Goal: Task Accomplishment & Management: Manage account settings

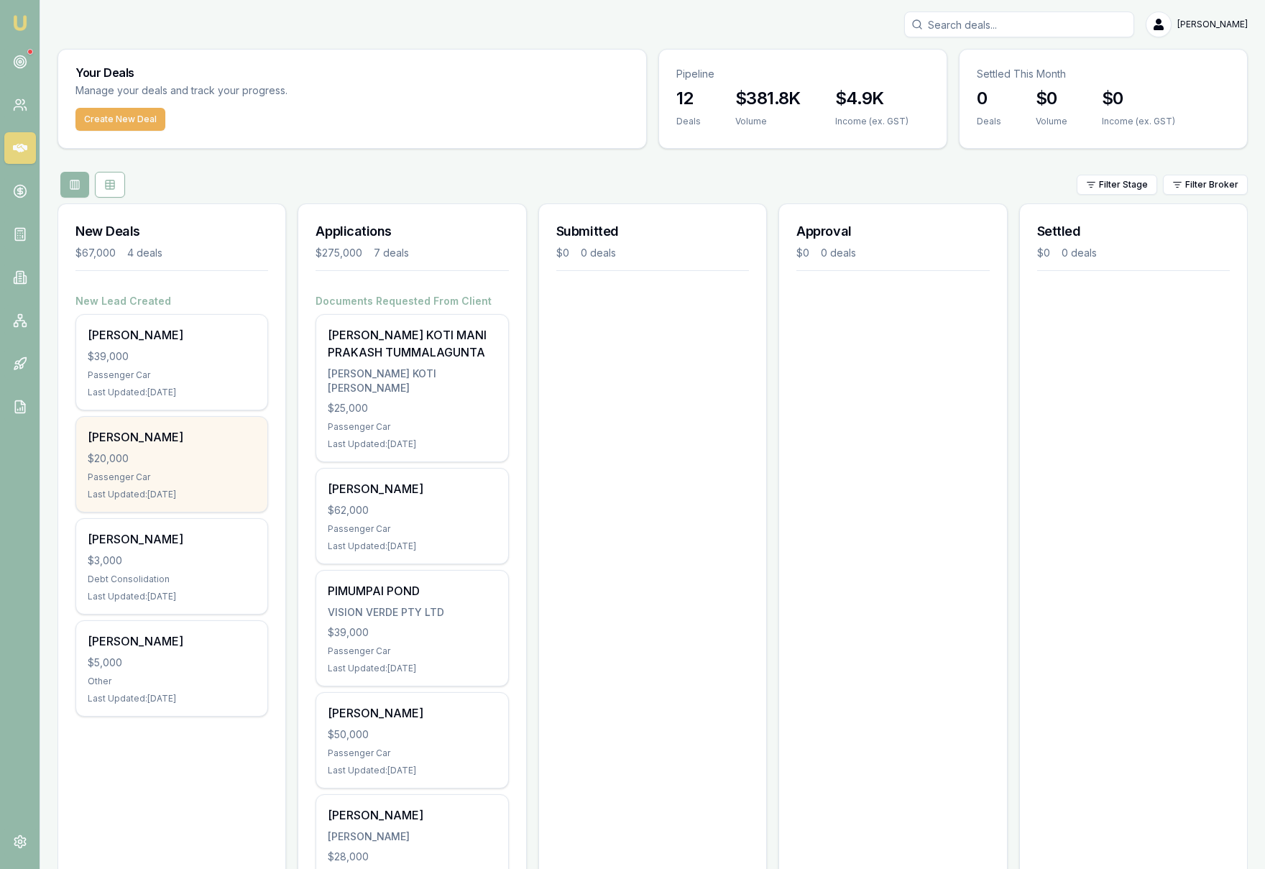
click at [217, 471] on div "Passenger Car" at bounding box center [172, 476] width 168 height 11
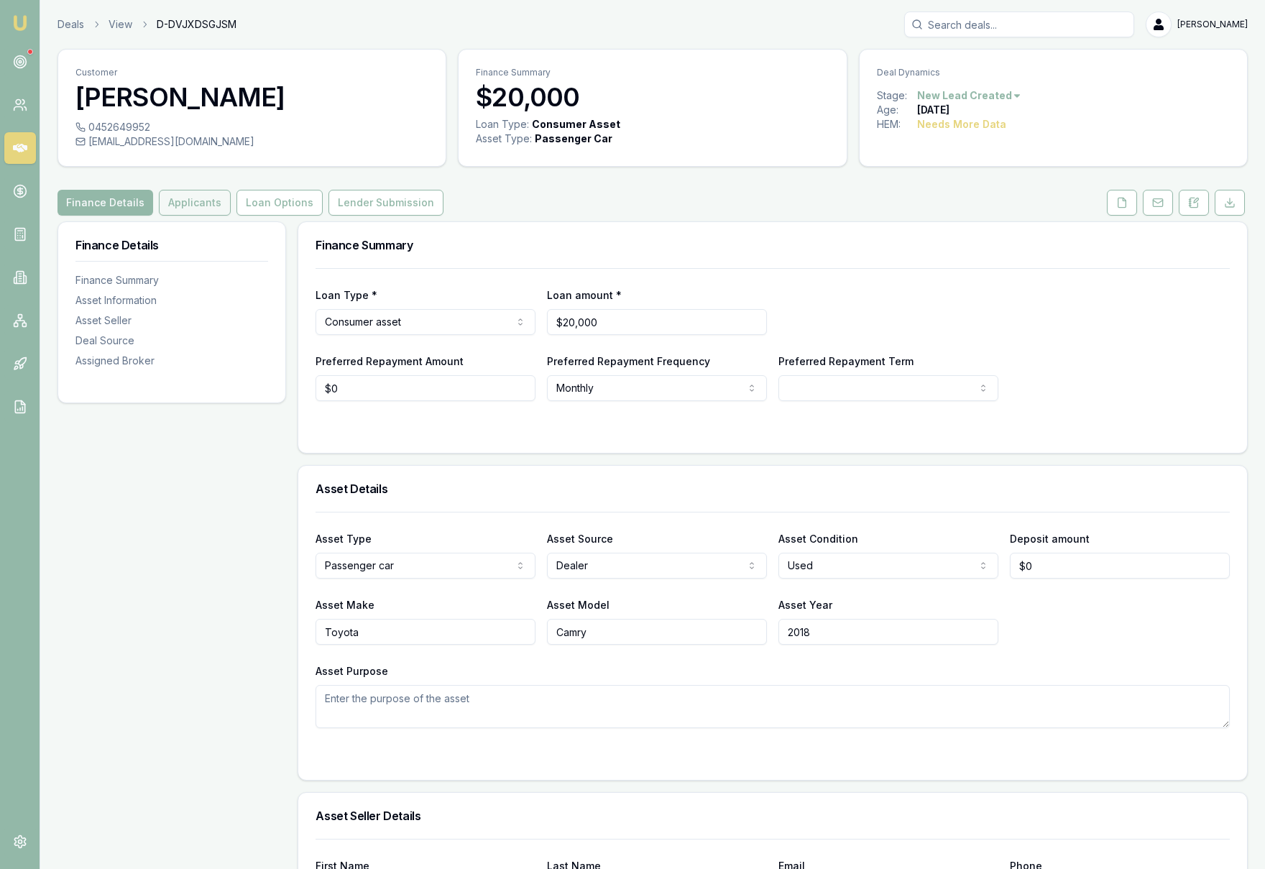
click at [175, 202] on button "Applicants" at bounding box center [195, 203] width 72 height 26
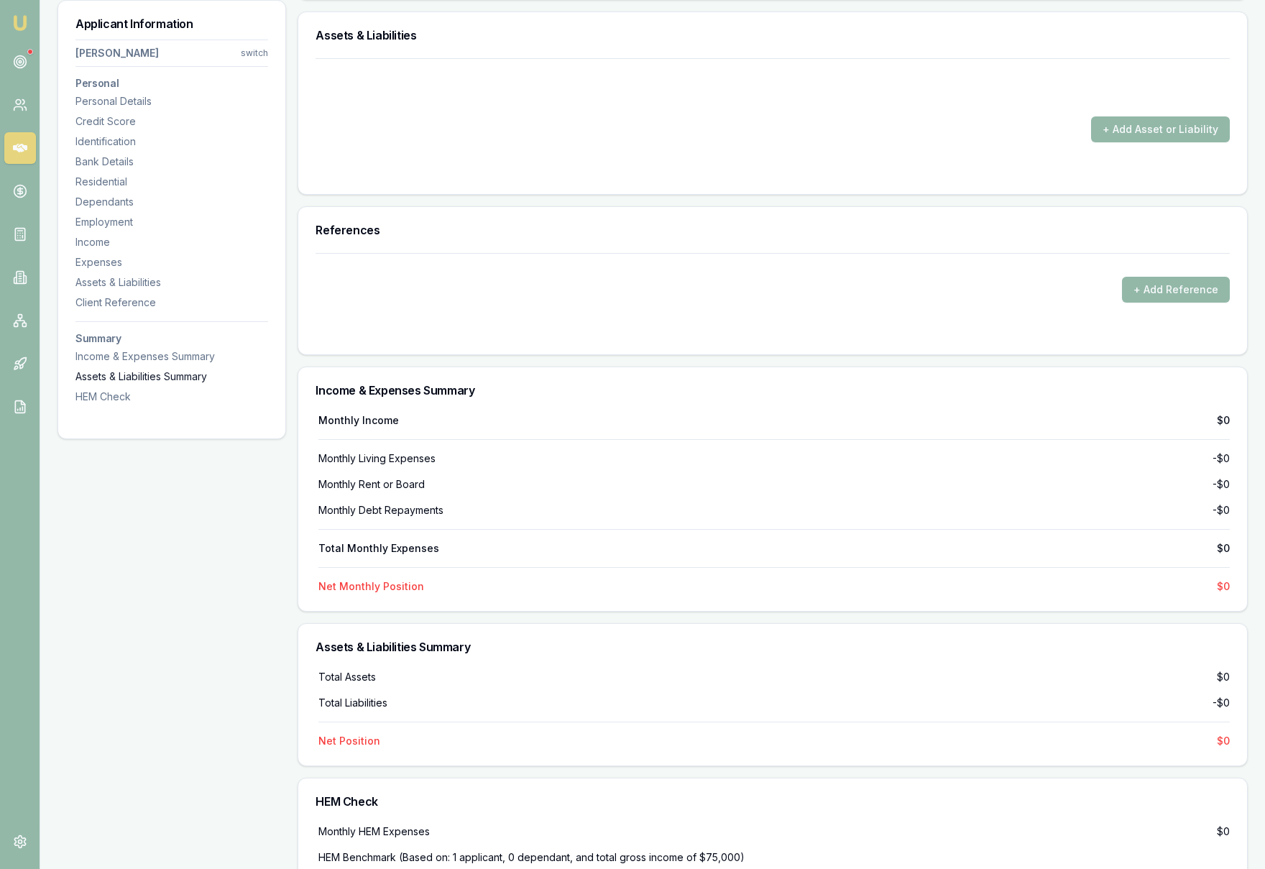
scroll to position [2987, 0]
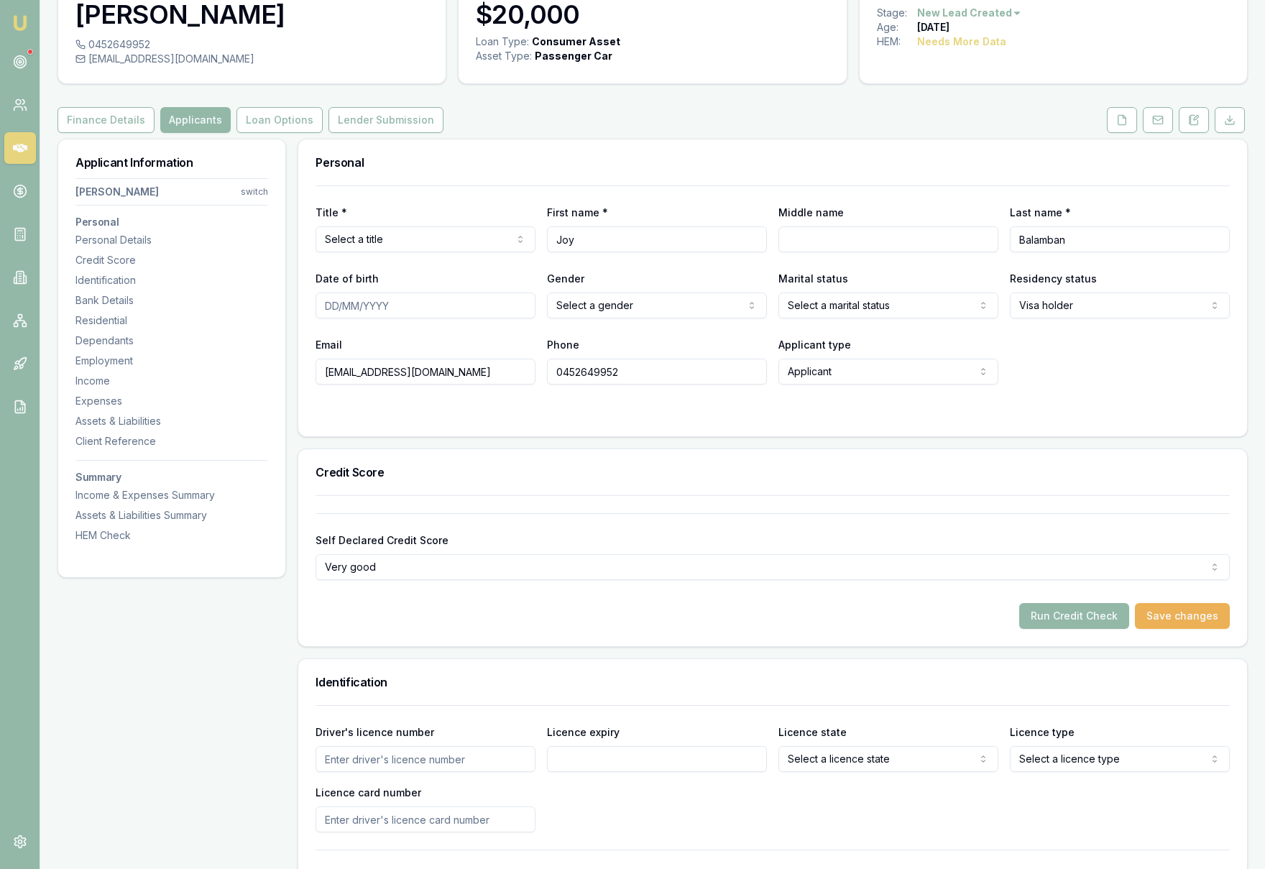
scroll to position [0, 0]
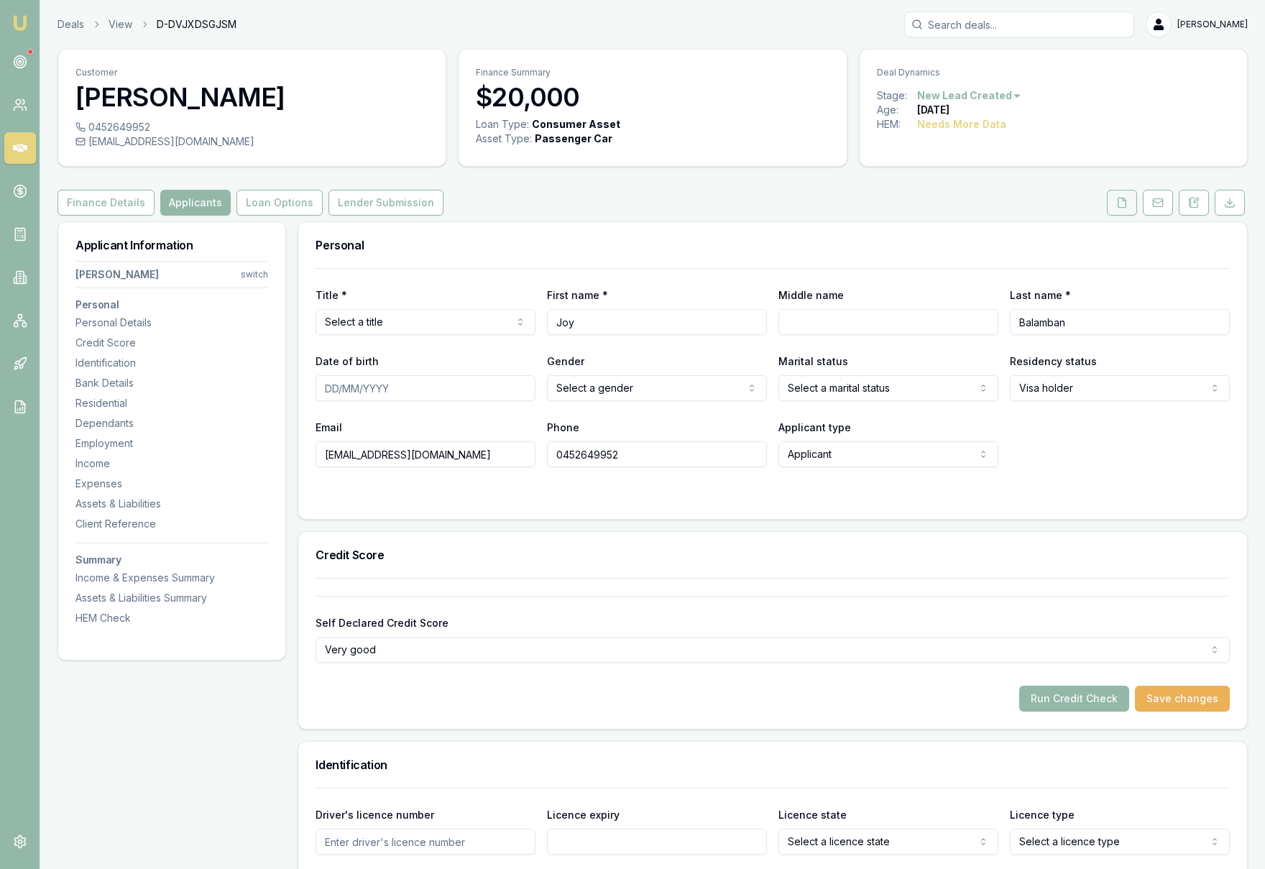
click at [1120, 206] on icon at bounding box center [1121, 202] width 11 height 11
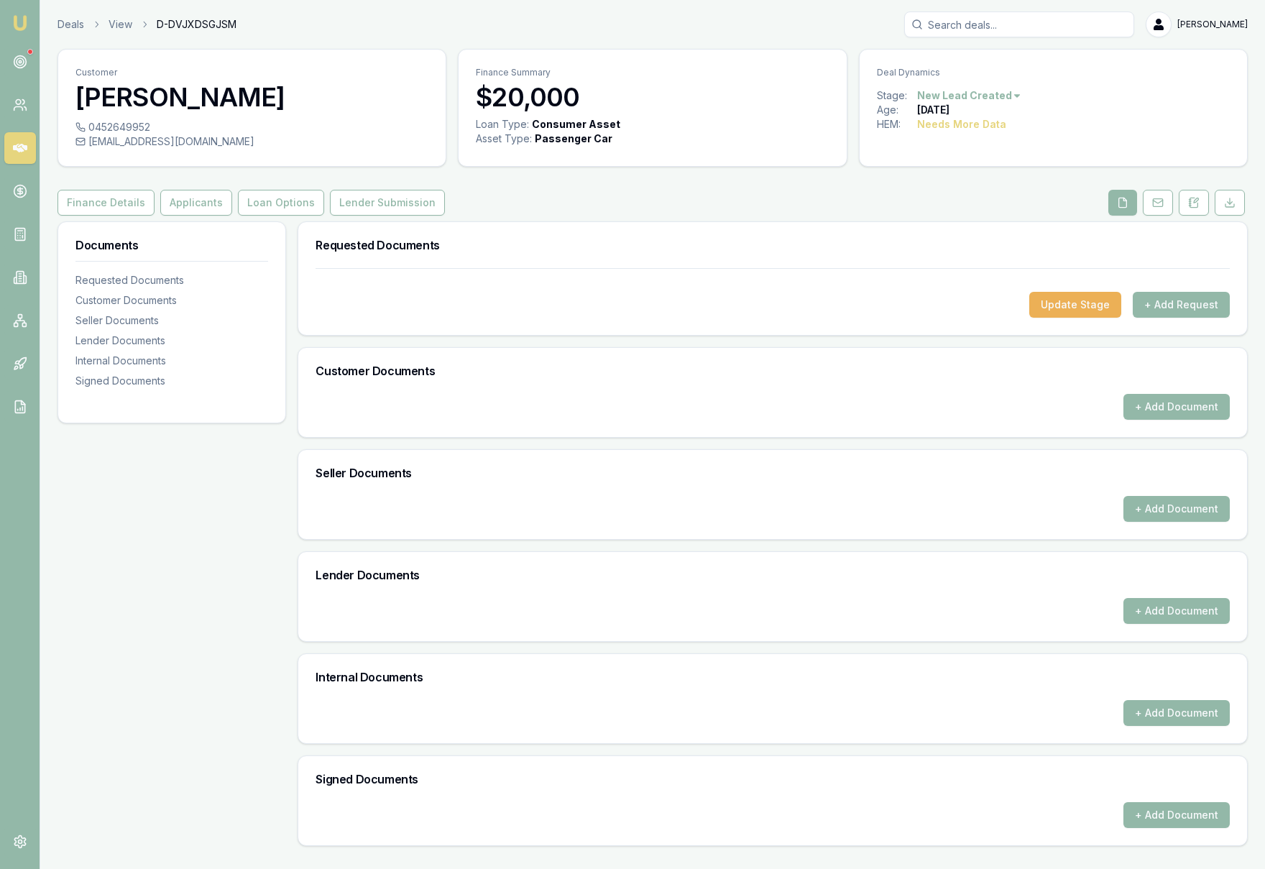
click at [147, 557] on div "Documents Requested Documents Customer Documents Seller Documents Lender Docume…" at bounding box center [171, 533] width 229 height 625
click at [198, 211] on button "Applicants" at bounding box center [196, 203] width 72 height 26
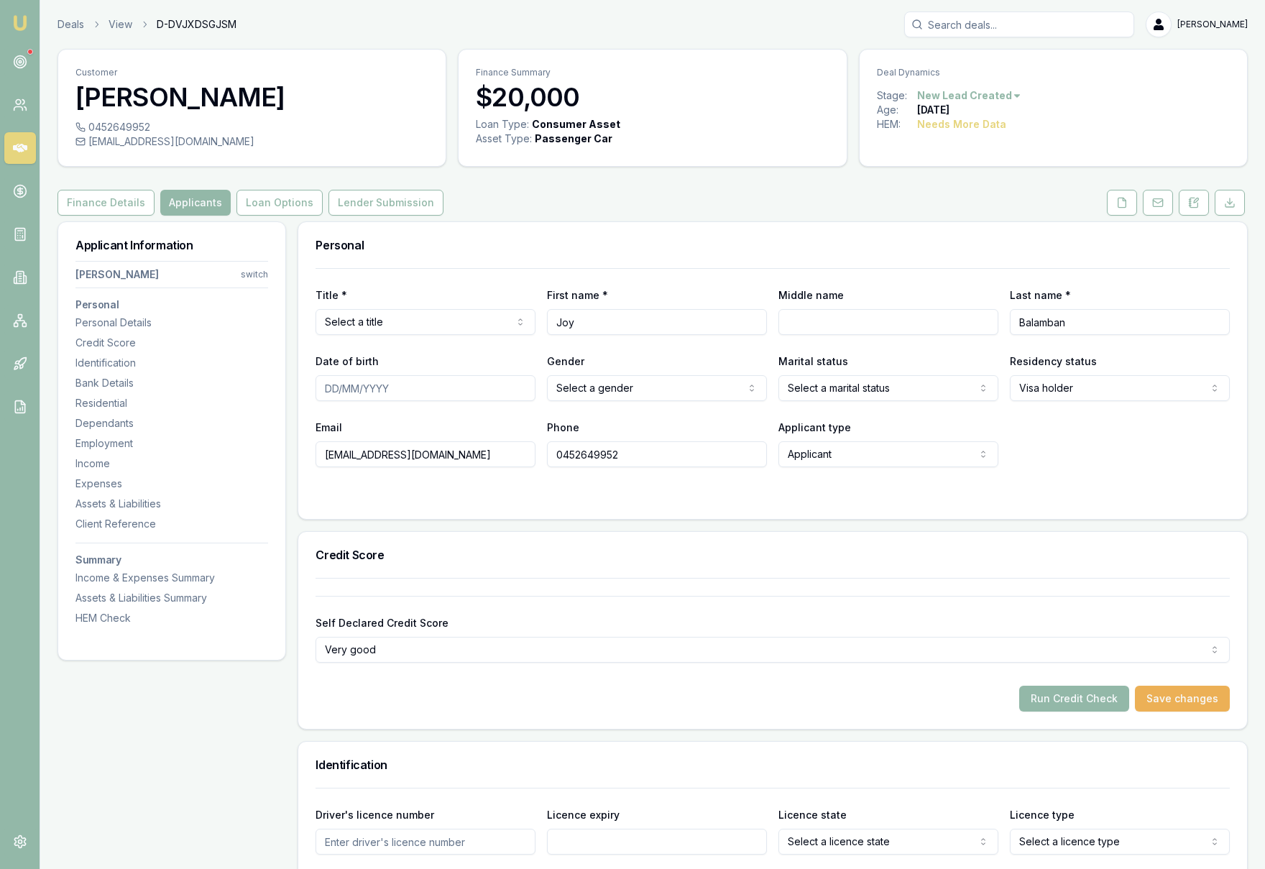
click at [454, 323] on html "Emu Broker Deals View D-DVJXDSGJSM Krish Babu Toggle Menu Customer Joy Balamban…" at bounding box center [632, 434] width 1265 height 869
click at [698, 390] on html "Emu Broker Deals View D-DVJXDSGJSM Krish Babu Toggle Menu Customer Joy Balamban…" at bounding box center [632, 434] width 1265 height 869
click at [1106, 450] on div "Email joybalamban@gmail.com.au Phone 0452649952 Applicant type Applicant Applic…" at bounding box center [772, 442] width 914 height 49
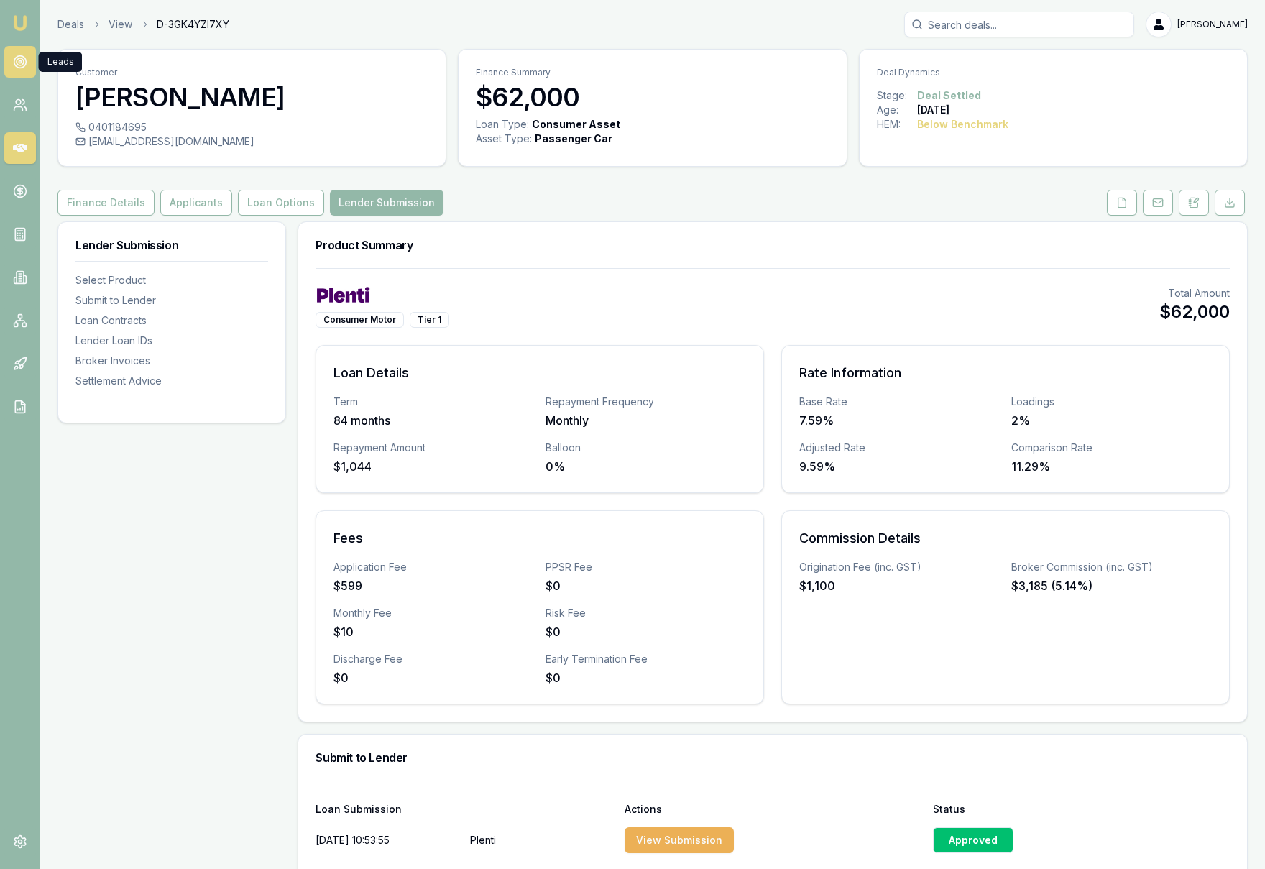
click at [17, 69] on link at bounding box center [20, 62] width 32 height 32
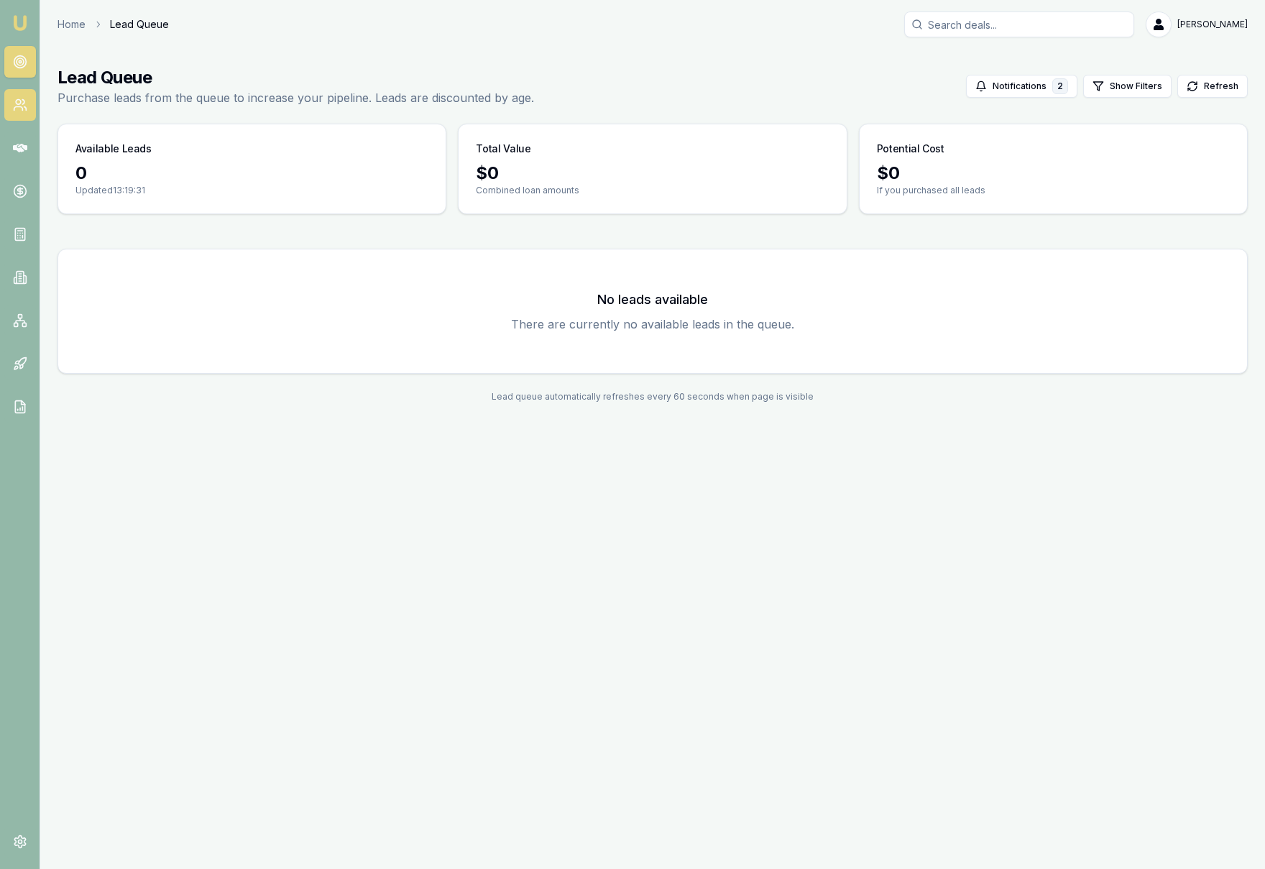
click at [19, 105] on icon at bounding box center [20, 105] width 14 height 14
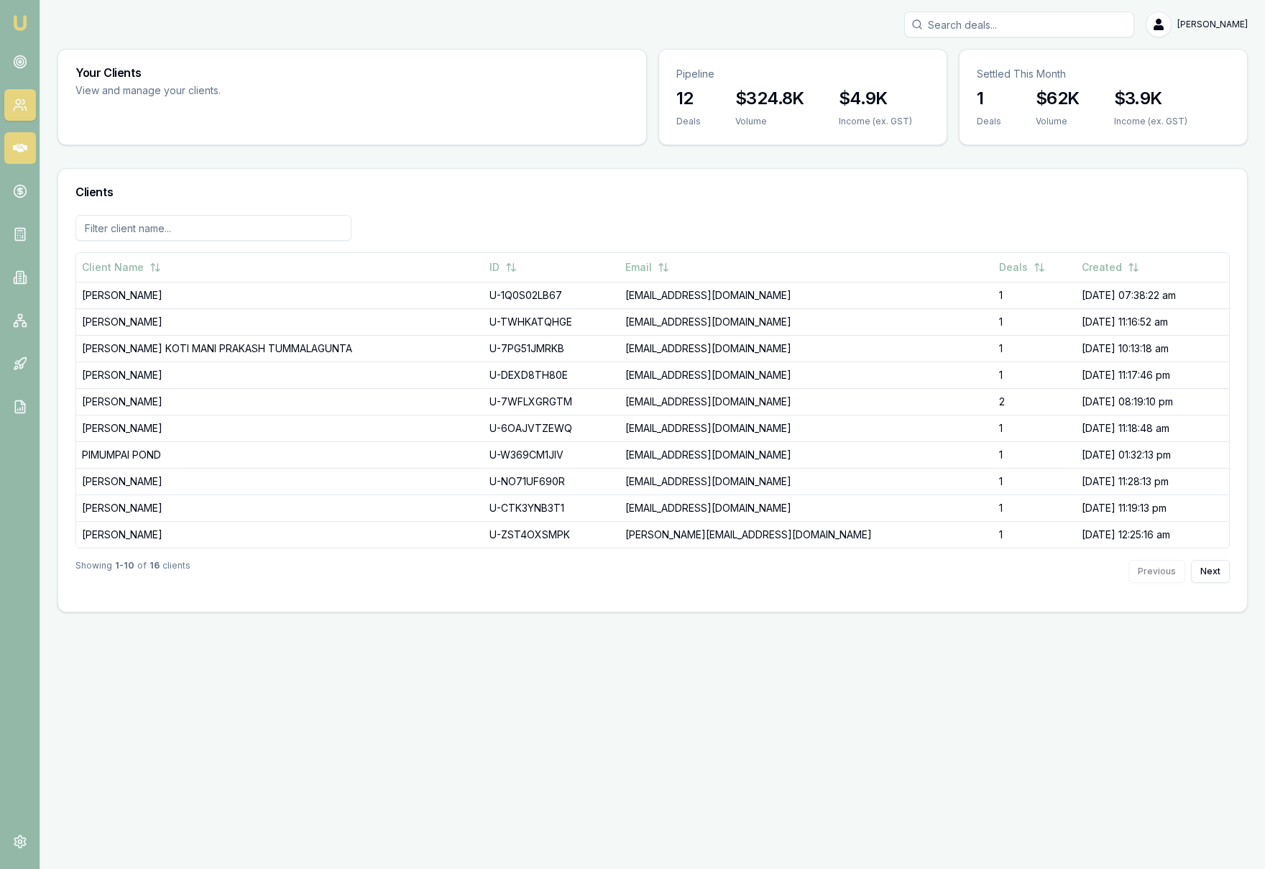
click at [24, 153] on icon at bounding box center [20, 148] width 14 height 14
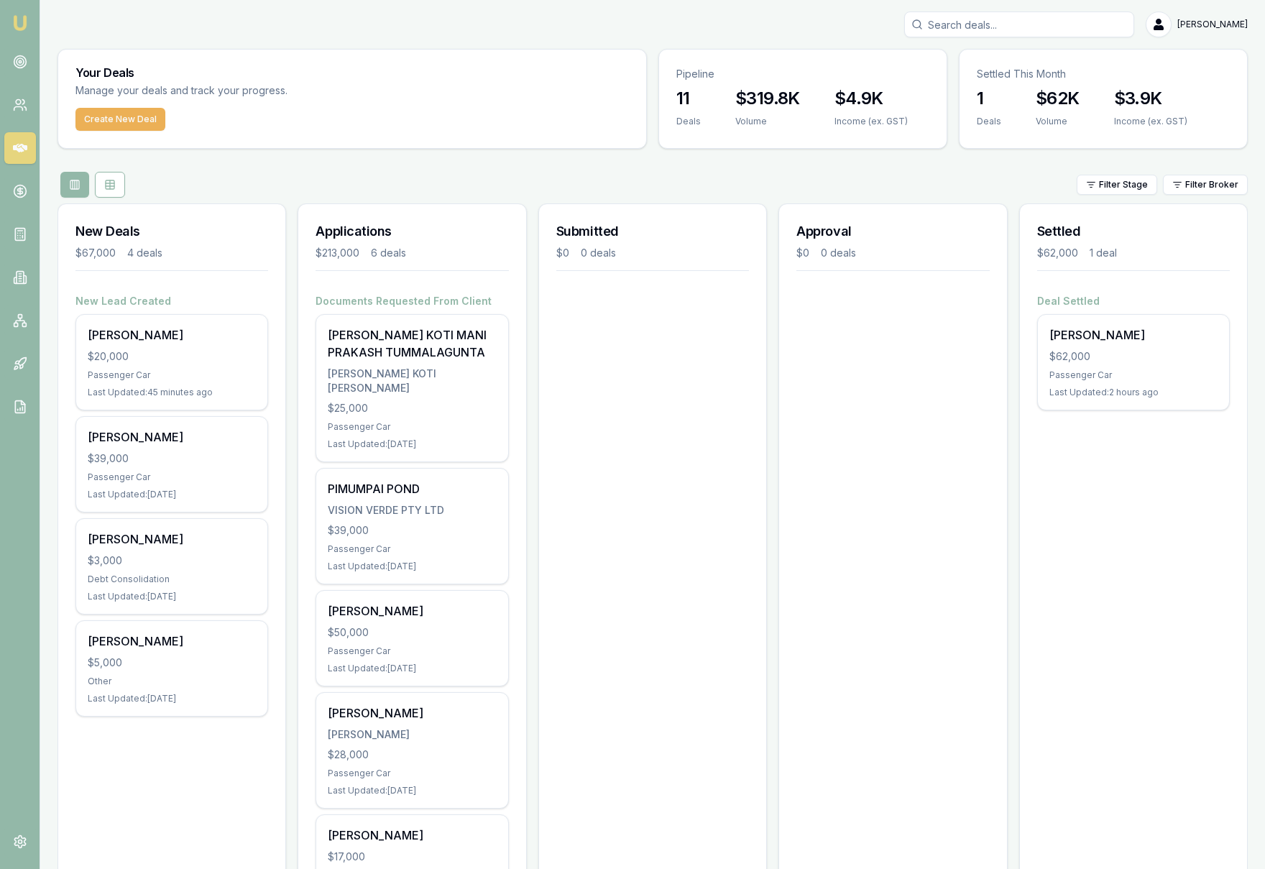
click at [635, 412] on div "Submitted $0 0 deals" at bounding box center [652, 632] width 229 height 859
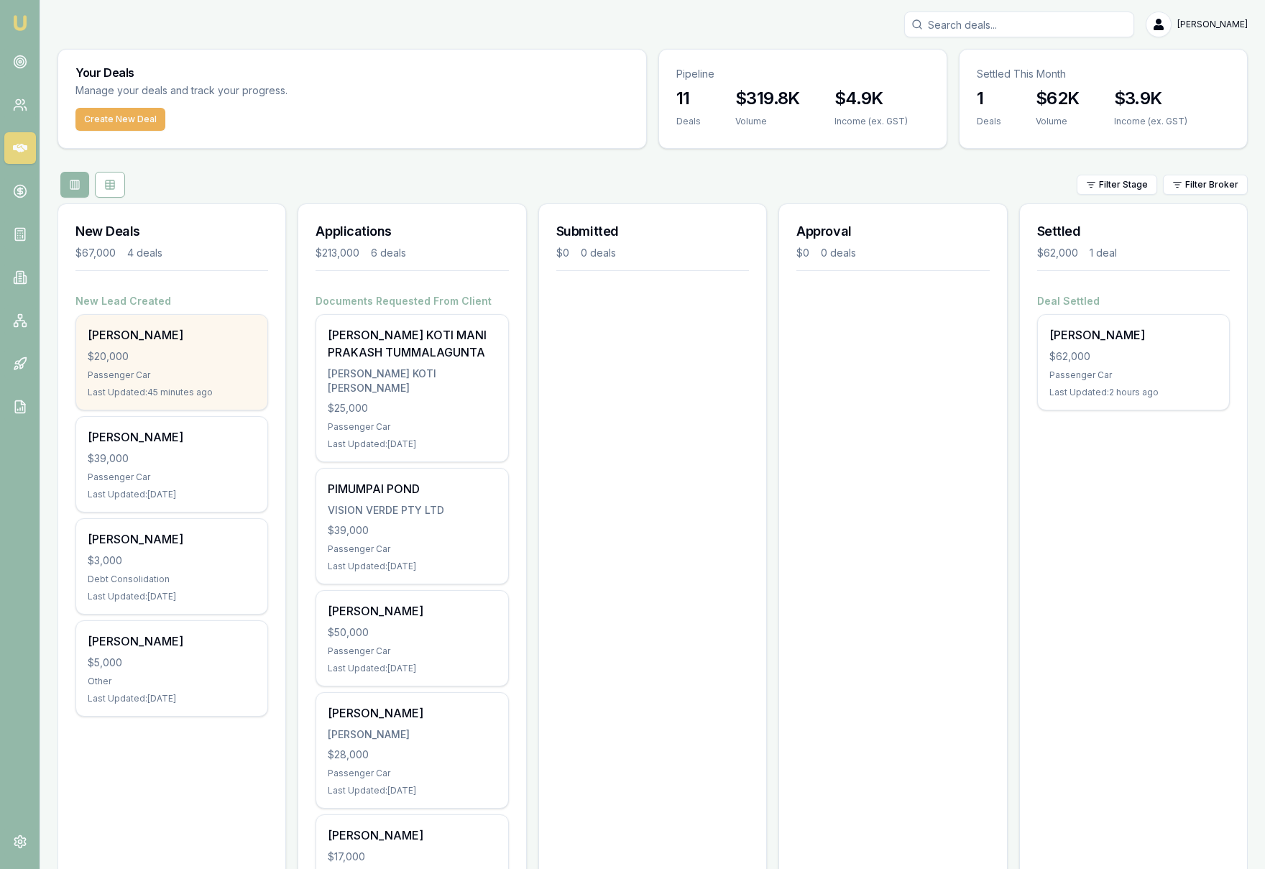
click at [210, 367] on div "Joy Balamban $20,000 Passenger Car Last Updated: 45 minutes ago" at bounding box center [171, 362] width 191 height 95
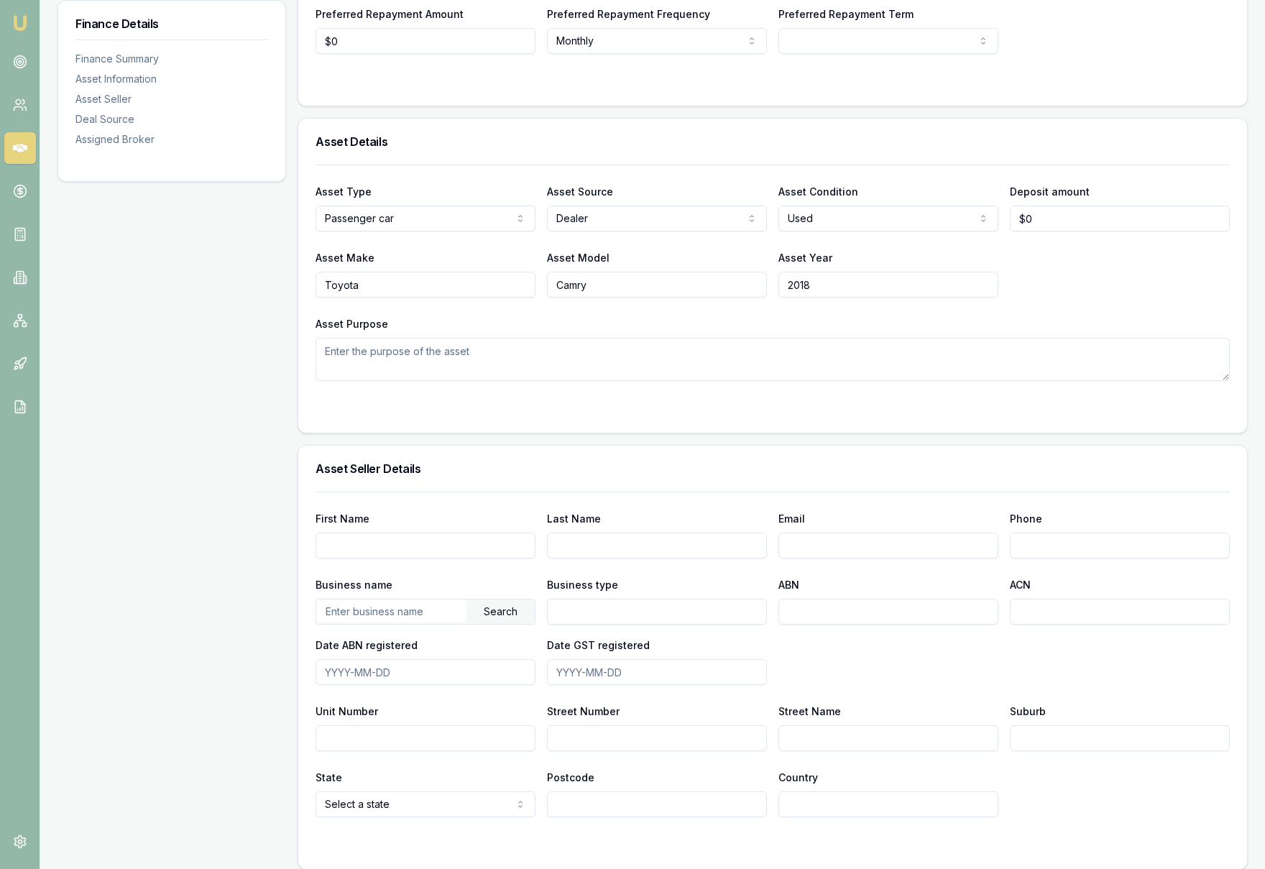
scroll to position [180, 0]
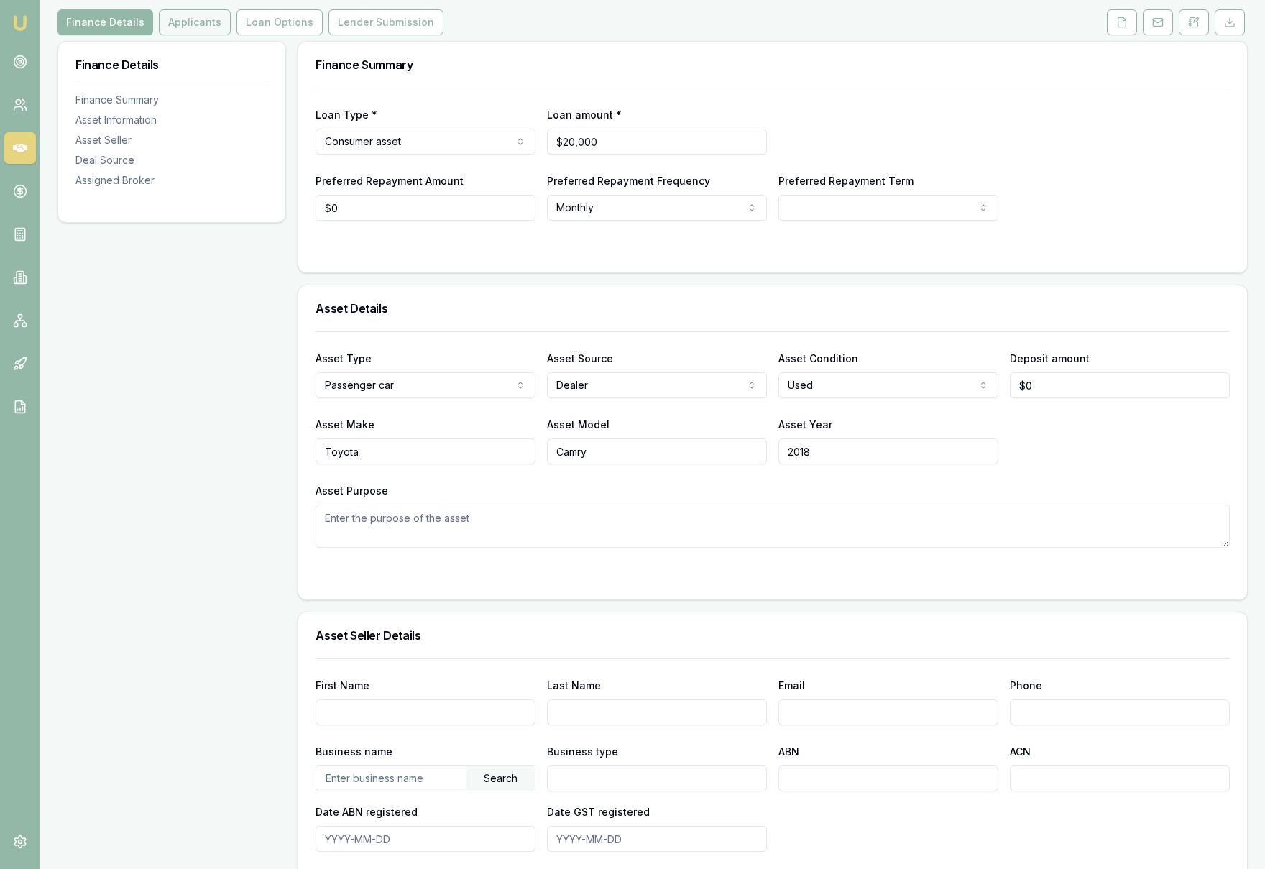
click at [198, 27] on button "Applicants" at bounding box center [195, 22] width 72 height 26
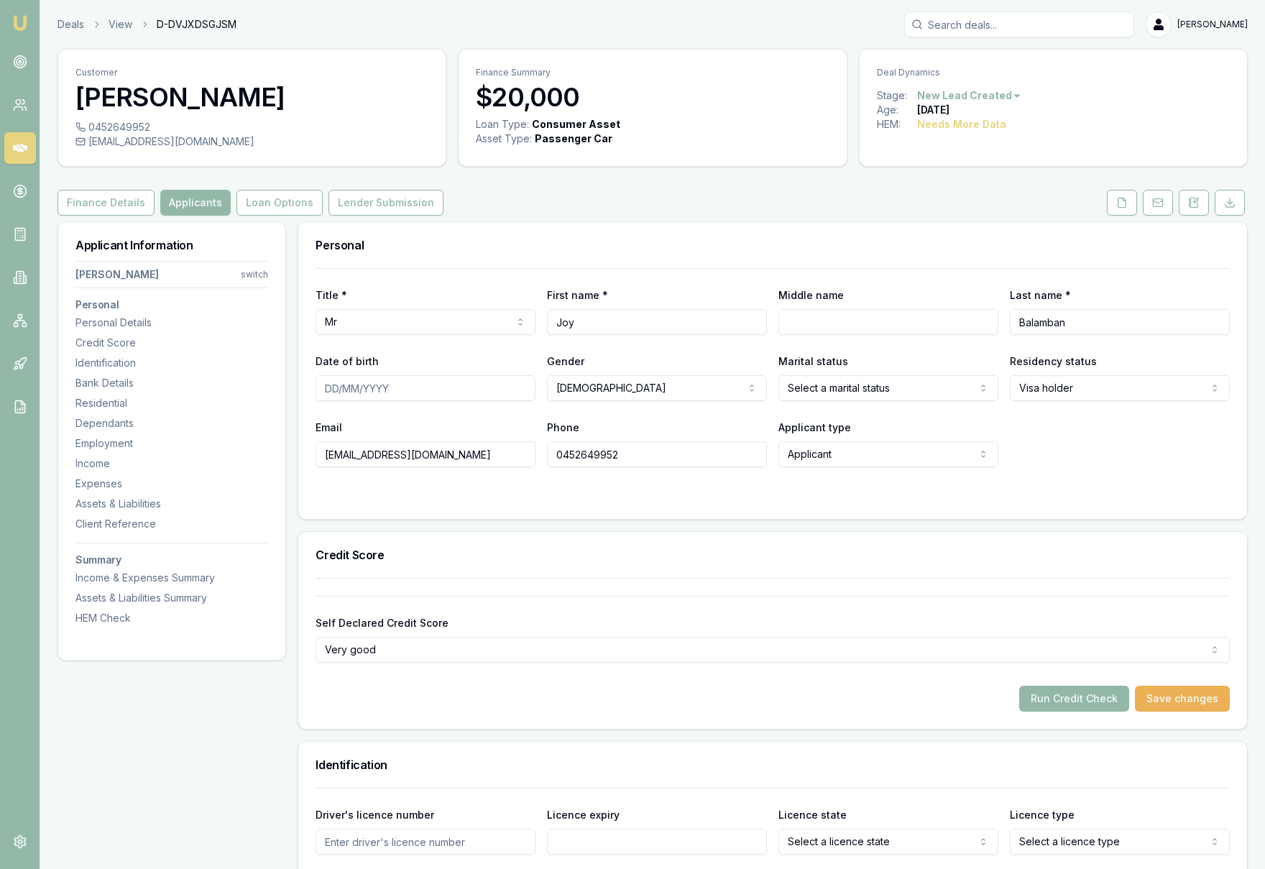
click at [646, 192] on div "Finance Details Applicants Loan Options Lender Submission" at bounding box center [652, 203] width 1190 height 26
click at [19, 65] on circle at bounding box center [20, 61] width 7 height 7
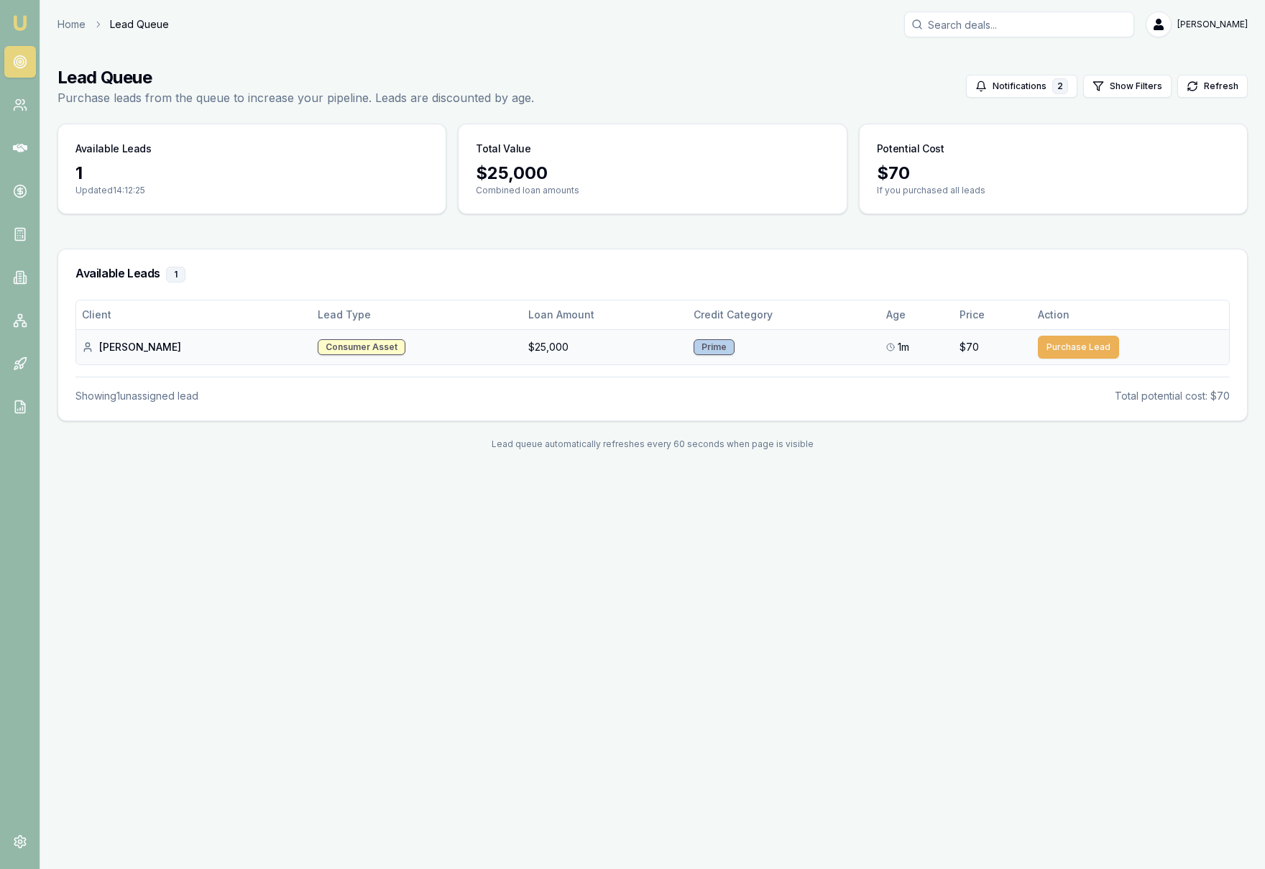
click at [454, 349] on td "Consumer Asset" at bounding box center [417, 346] width 211 height 35
click at [318, 346] on div "Consumer Asset" at bounding box center [362, 347] width 88 height 16
click at [1075, 350] on button "Purchase Lead" at bounding box center [1078, 347] width 81 height 23
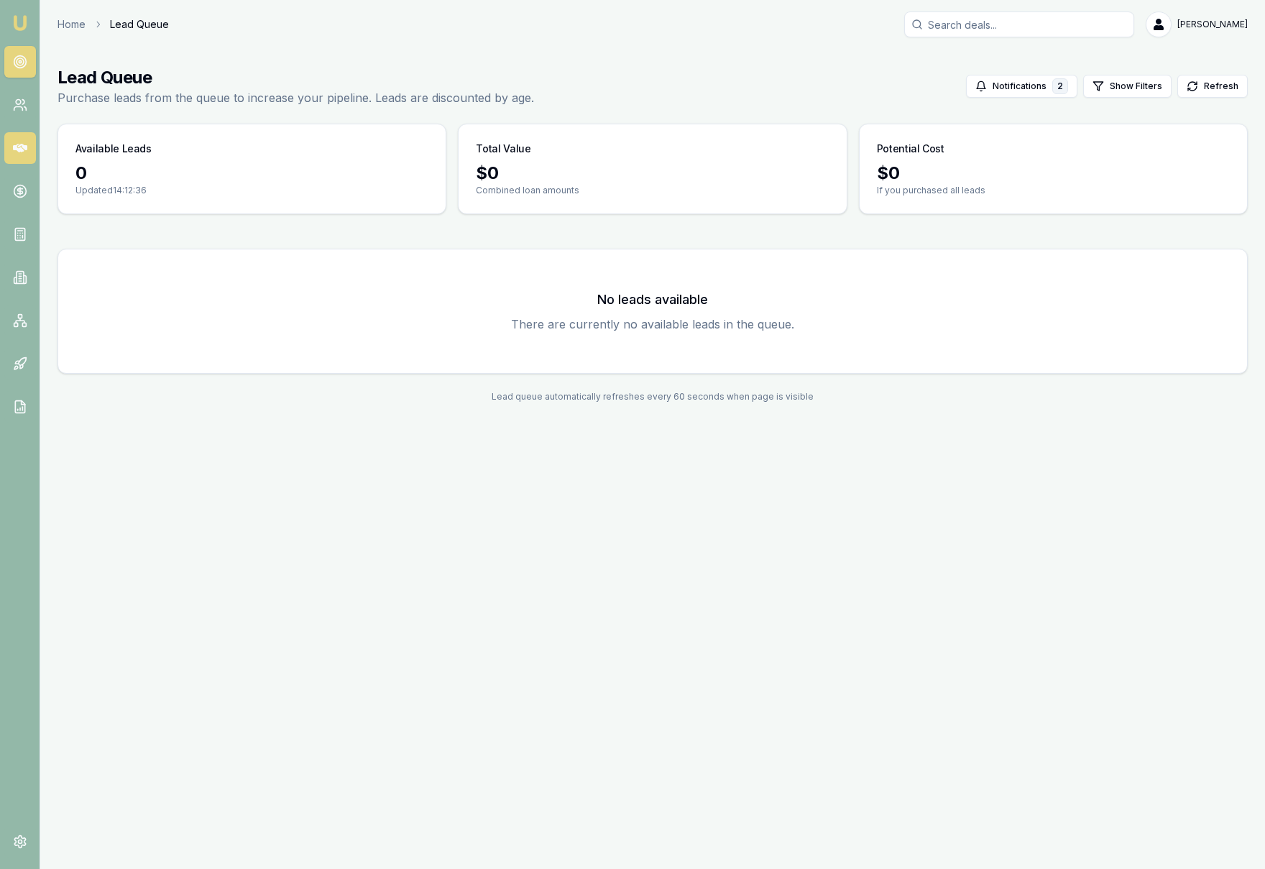
click at [27, 159] on link at bounding box center [20, 148] width 32 height 32
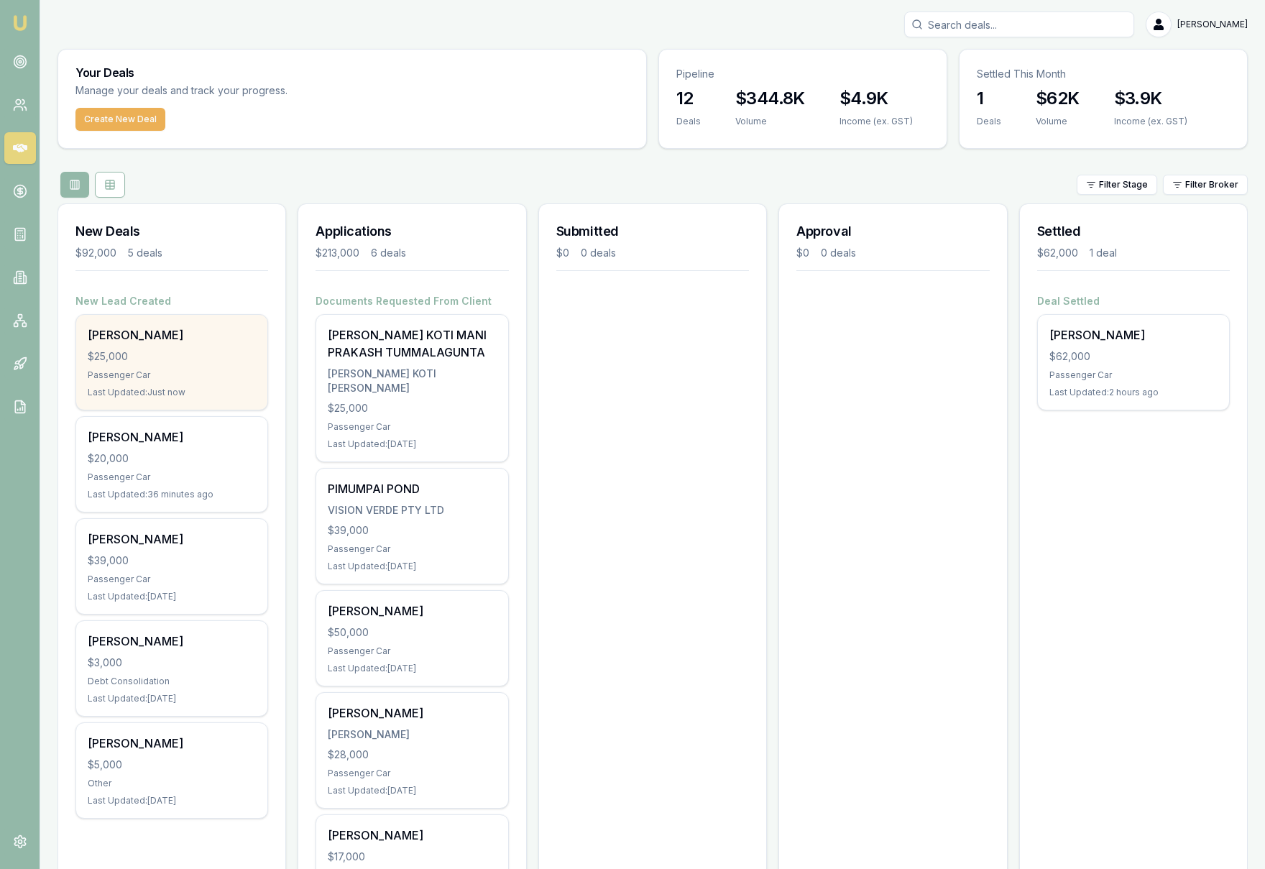
click at [219, 377] on div "Passenger Car" at bounding box center [172, 374] width 168 height 11
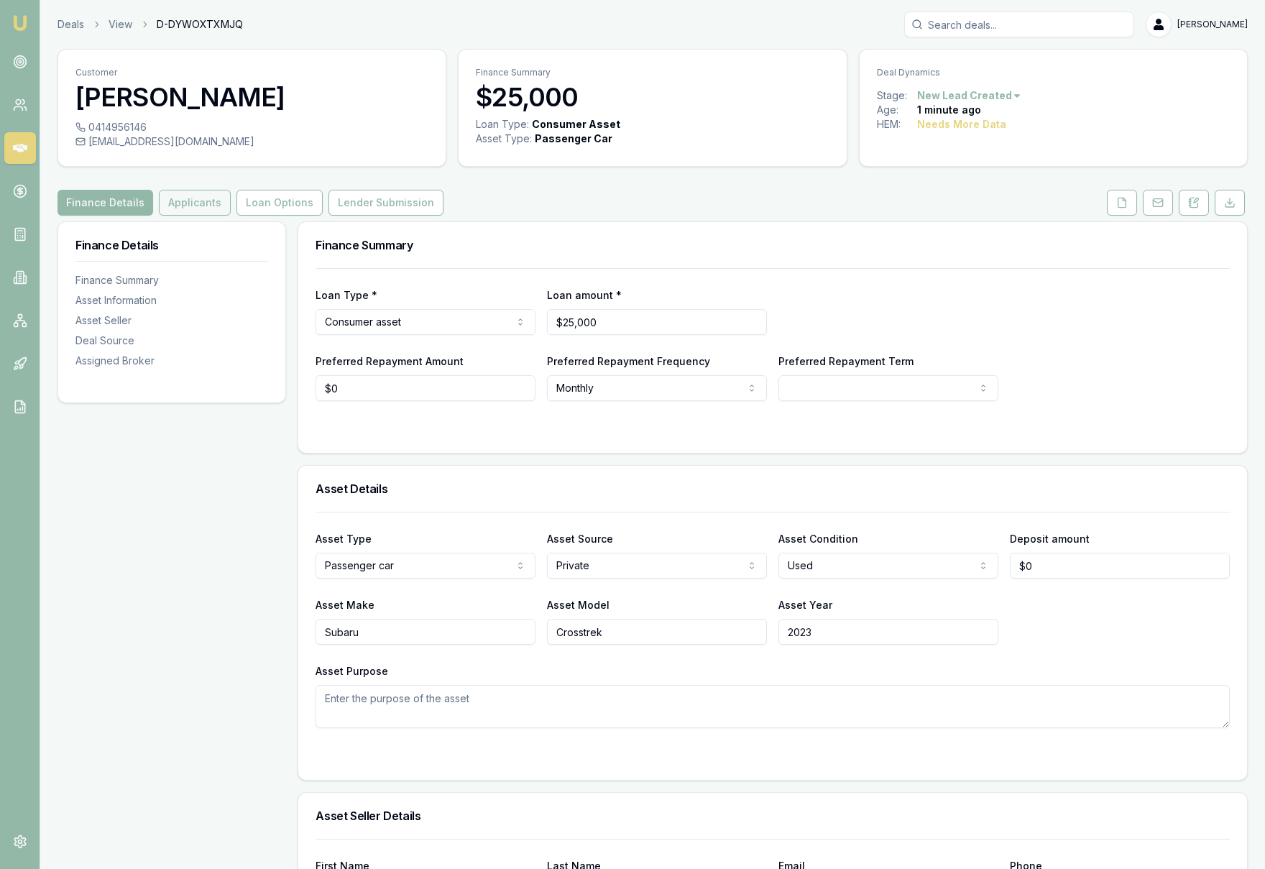
click at [195, 206] on button "Applicants" at bounding box center [195, 203] width 72 height 26
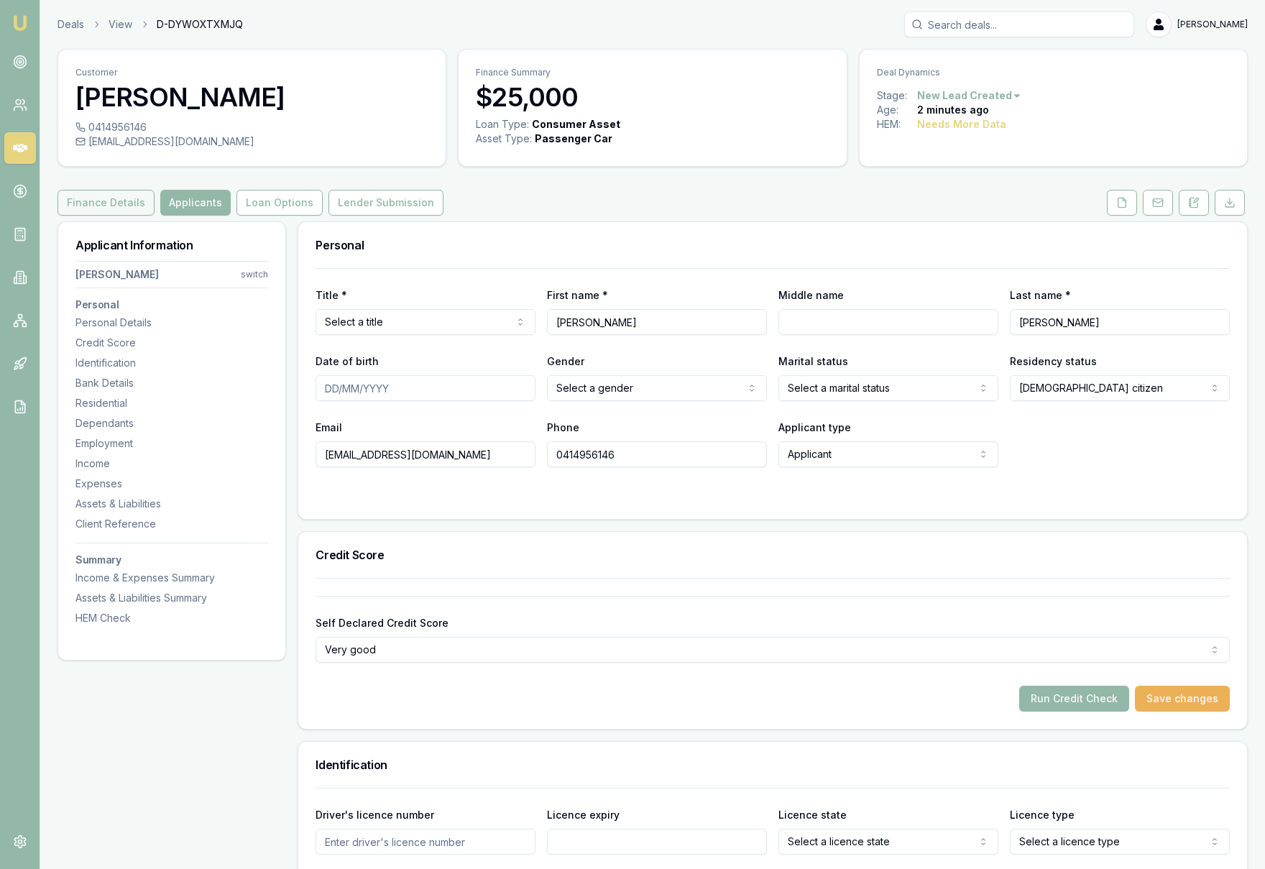
click at [98, 207] on button "Finance Details" at bounding box center [105, 203] width 97 height 26
